Goal: Obtain resource: Obtain resource

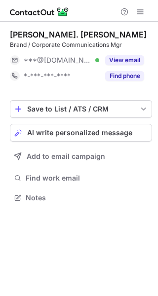
scroll to position [5, 5]
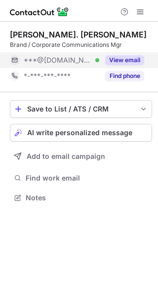
click at [132, 64] on button "View email" at bounding box center [124, 60] width 39 height 10
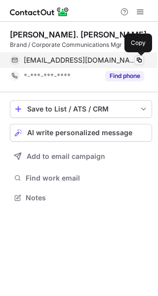
click at [139, 58] on span at bounding box center [139, 60] width 8 height 8
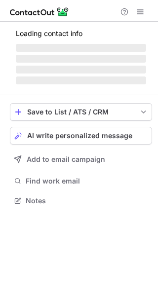
scroll to position [207, 158]
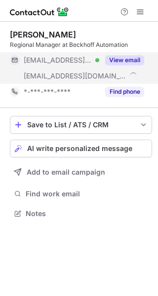
click at [132, 60] on button "View email" at bounding box center [124, 60] width 39 height 10
